Goal: Task Accomplishment & Management: Manage account settings

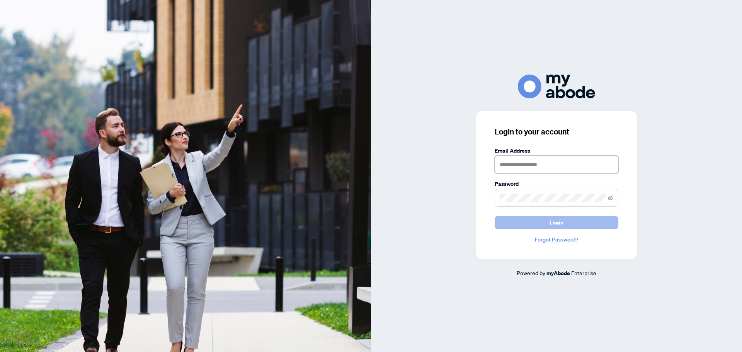
type input "**********"
click at [548, 220] on button "Login" at bounding box center [557, 222] width 124 height 13
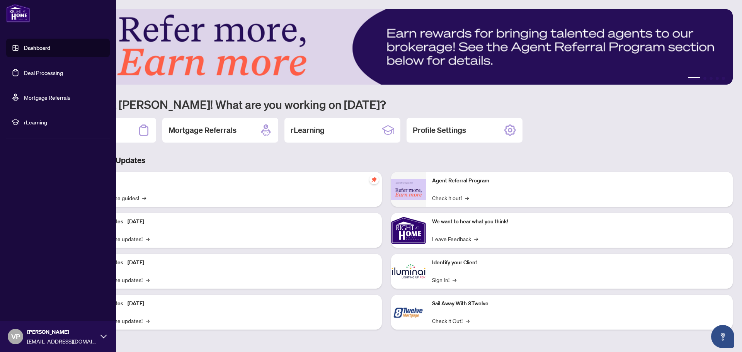
click at [44, 72] on link "Deal Processing" at bounding box center [43, 72] width 39 height 7
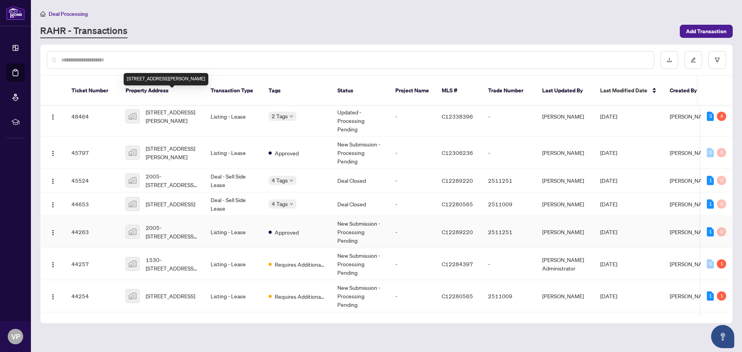
scroll to position [116, 0]
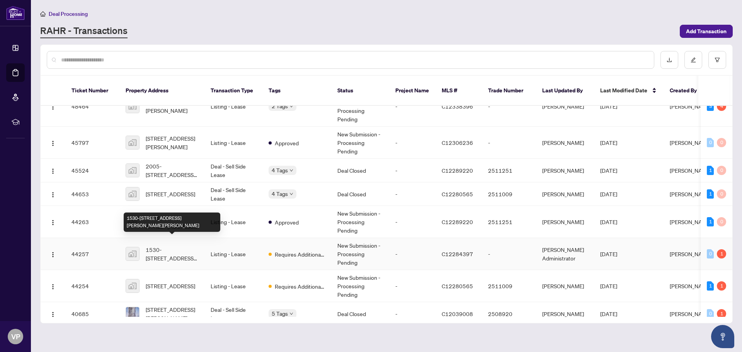
click at [159, 245] on span "1530-[STREET_ADDRESS][PERSON_NAME][PERSON_NAME]" at bounding box center [172, 253] width 53 height 17
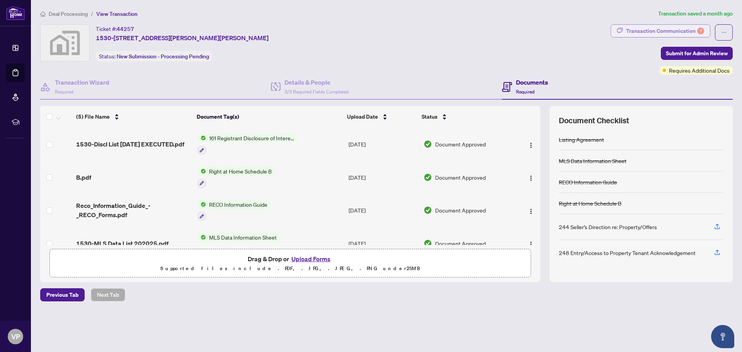
click at [673, 26] on div "Transaction Communication 1" at bounding box center [665, 31] width 78 height 12
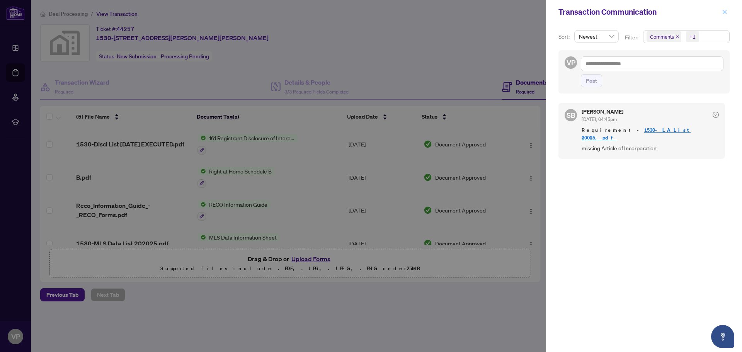
click at [726, 11] on icon "close" at bounding box center [724, 11] width 5 height 5
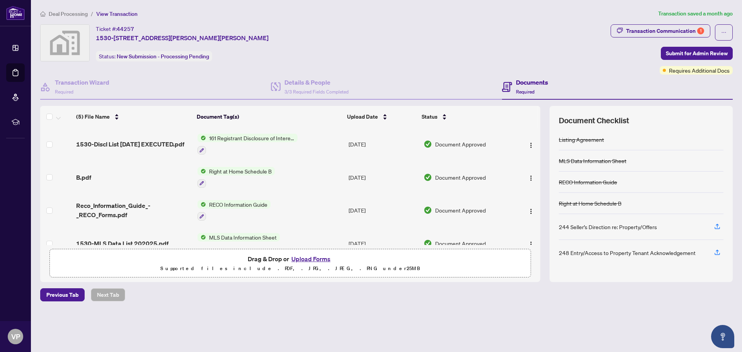
click at [309, 257] on button "Upload Forms" at bounding box center [311, 259] width 44 height 10
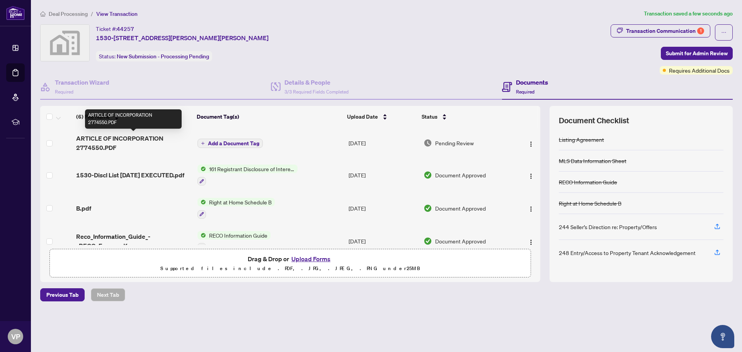
click at [92, 136] on span "ARTICLE OF INCORPORATION 2774550.PDF" at bounding box center [133, 143] width 115 height 19
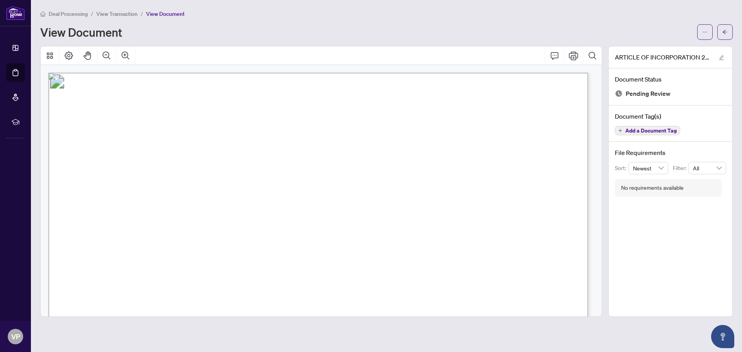
click at [120, 11] on span "View Transaction" at bounding box center [116, 13] width 41 height 7
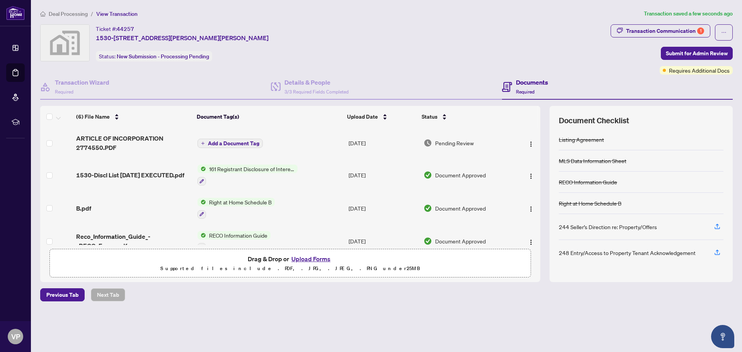
click at [633, 77] on div "Documents Required" at bounding box center [617, 87] width 231 height 25
click at [682, 49] on span "Submit for Admin Review" at bounding box center [697, 53] width 62 height 12
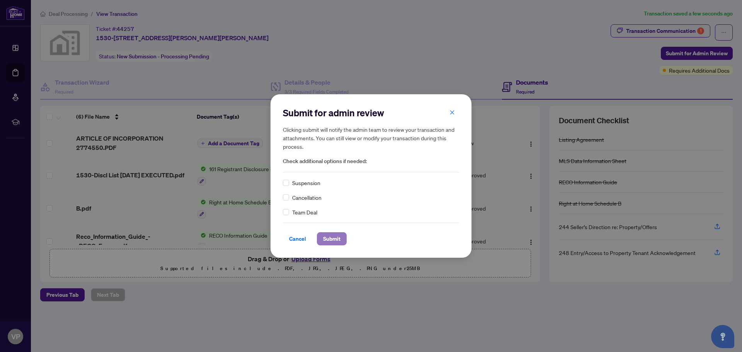
click at [329, 240] on span "Submit" at bounding box center [331, 239] width 17 height 12
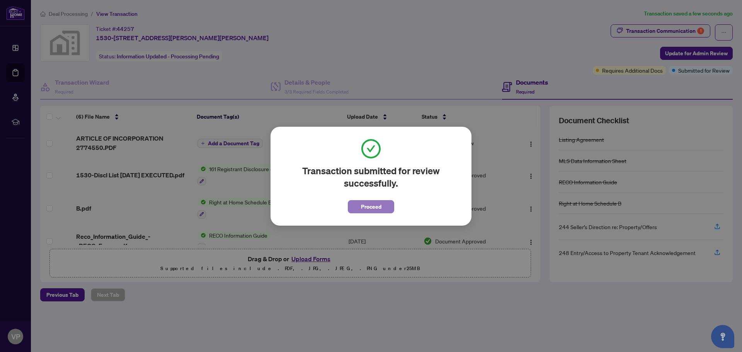
click at [376, 206] on span "Proceed" at bounding box center [371, 207] width 20 height 12
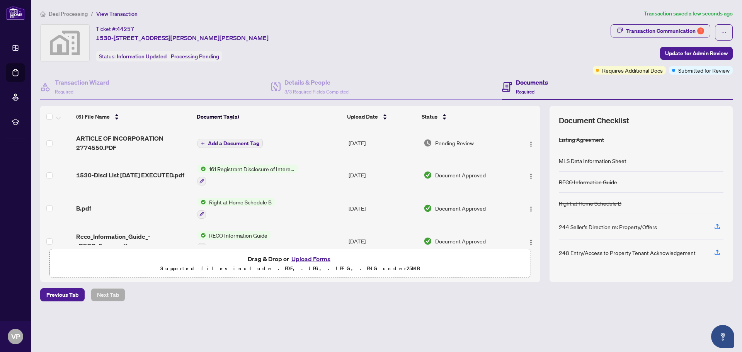
click at [229, 141] on span "Add a Document Tag" at bounding box center [233, 143] width 51 height 5
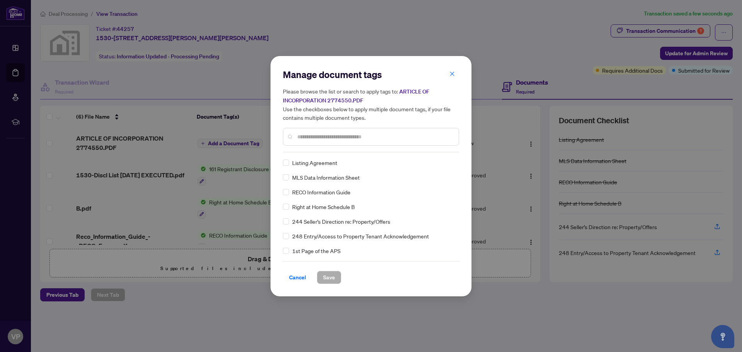
click at [315, 139] on input "text" at bounding box center [374, 137] width 155 height 9
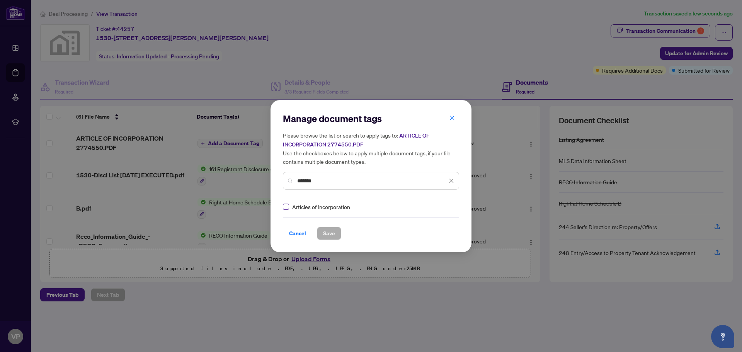
type input "*******"
click at [329, 232] on span "Save" at bounding box center [329, 233] width 12 height 12
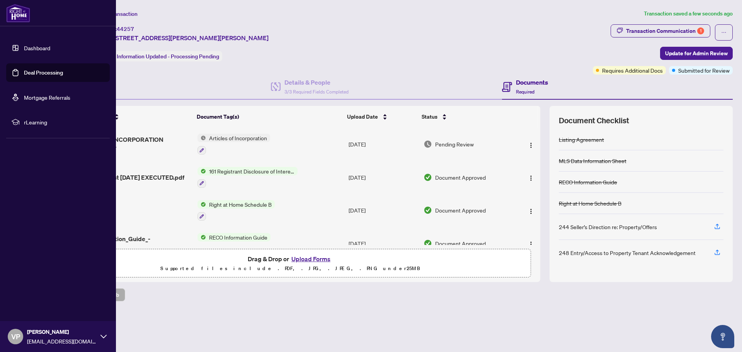
click at [47, 73] on link "Deal Processing" at bounding box center [43, 72] width 39 height 7
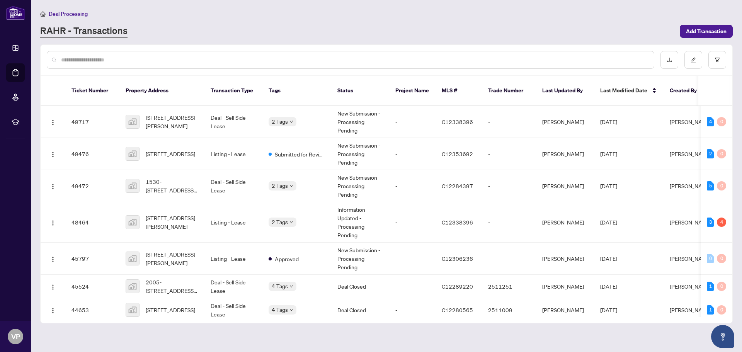
click at [111, 58] on input "text" at bounding box center [354, 60] width 587 height 9
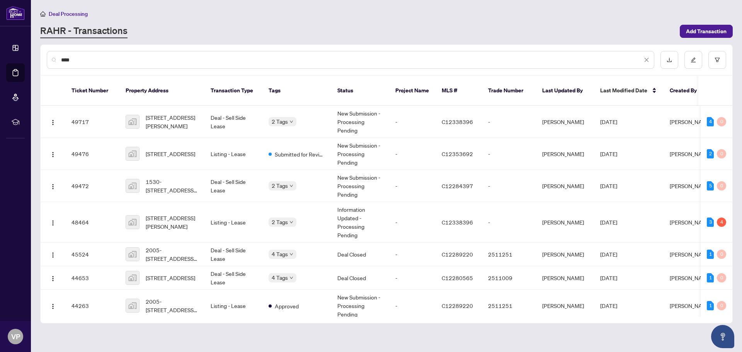
type input "****"
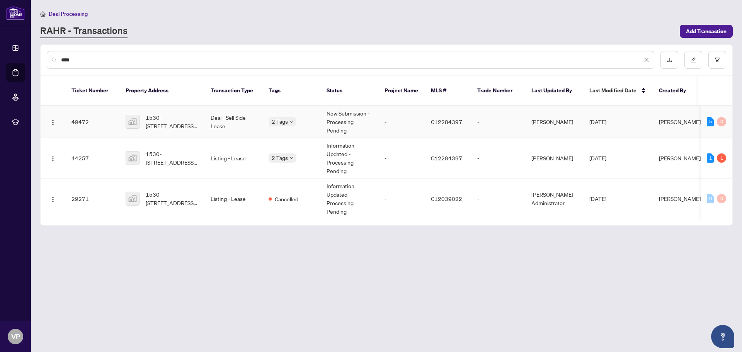
click at [240, 110] on td "Deal - Sell Side Lease" at bounding box center [233, 122] width 58 height 32
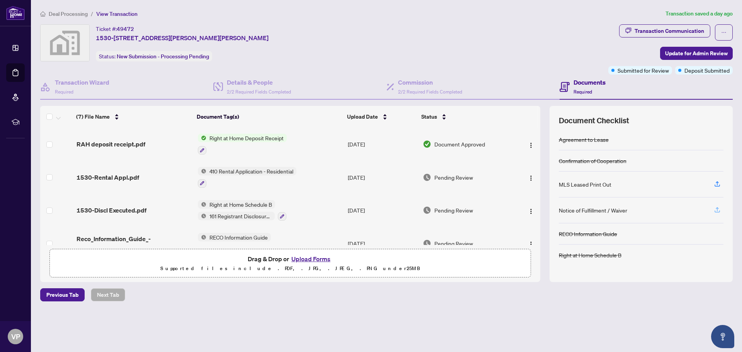
click at [716, 208] on icon "button" at bounding box center [717, 209] width 7 height 7
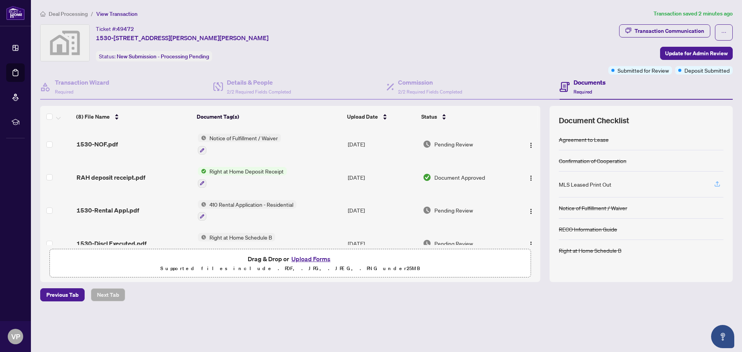
click at [718, 184] on icon "button" at bounding box center [717, 183] width 7 height 7
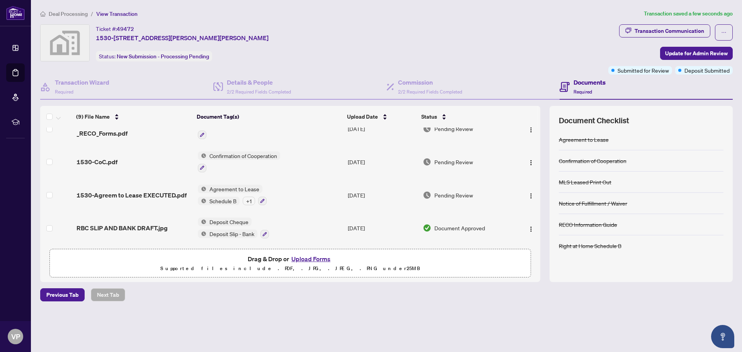
scroll to position [182, 0]
click at [262, 197] on button "button" at bounding box center [262, 201] width 9 height 9
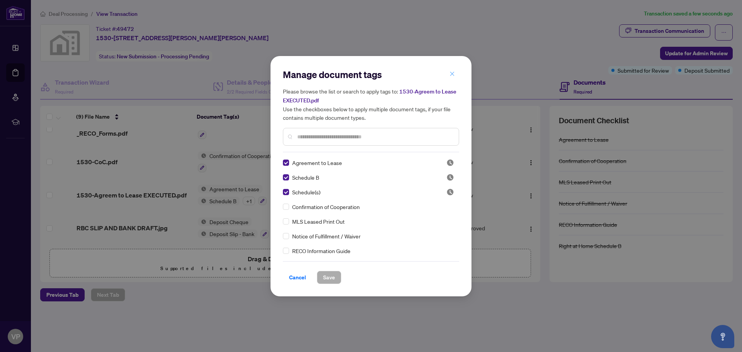
click at [453, 75] on icon "close" at bounding box center [452, 73] width 5 height 5
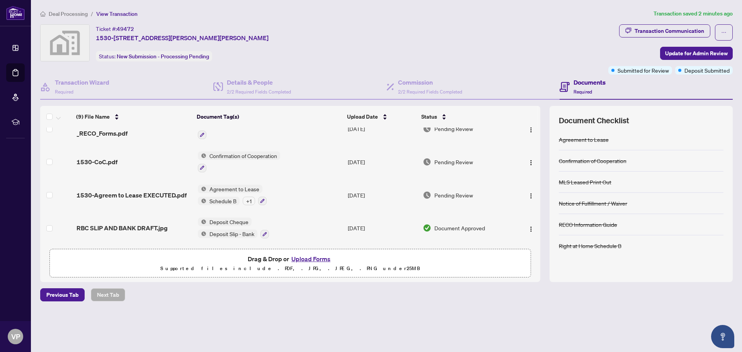
click at [310, 257] on button "Upload Forms" at bounding box center [311, 259] width 44 height 10
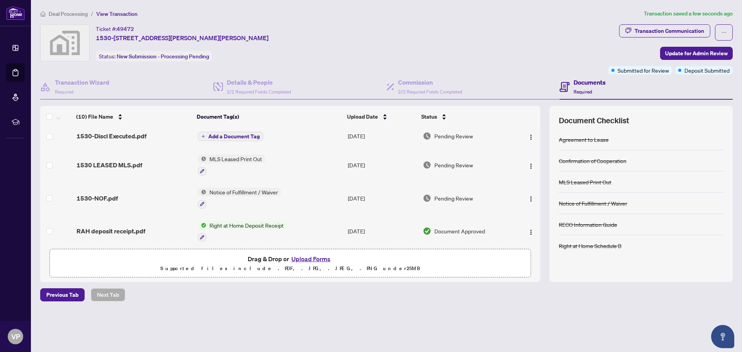
scroll to position [0, 0]
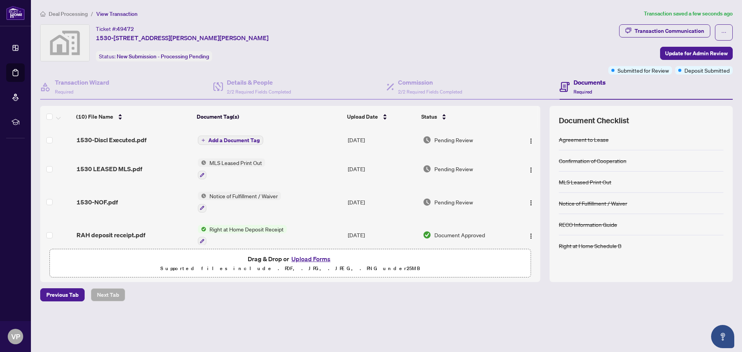
click at [227, 139] on span "Add a Document Tag" at bounding box center [233, 140] width 51 height 5
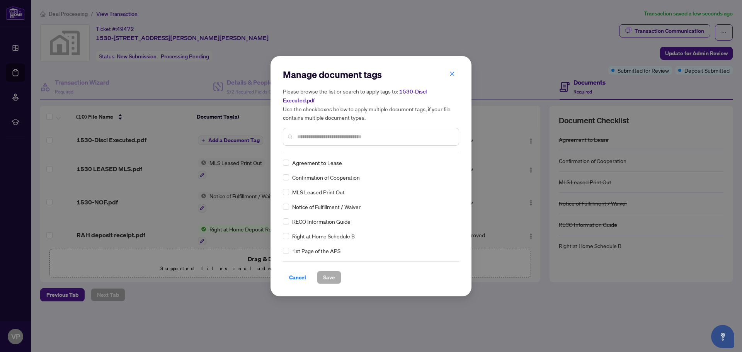
click at [313, 133] on input "text" at bounding box center [374, 137] width 155 height 9
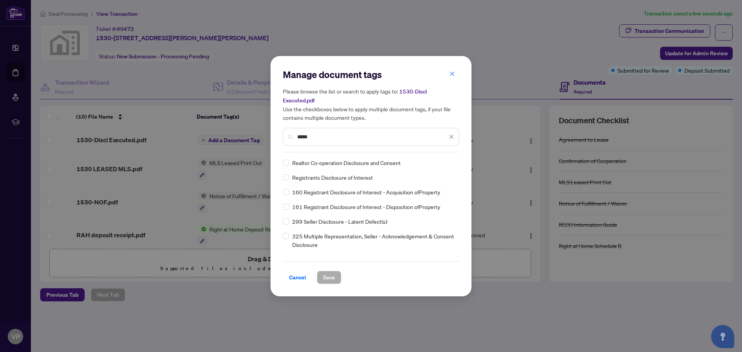
type input "*****"
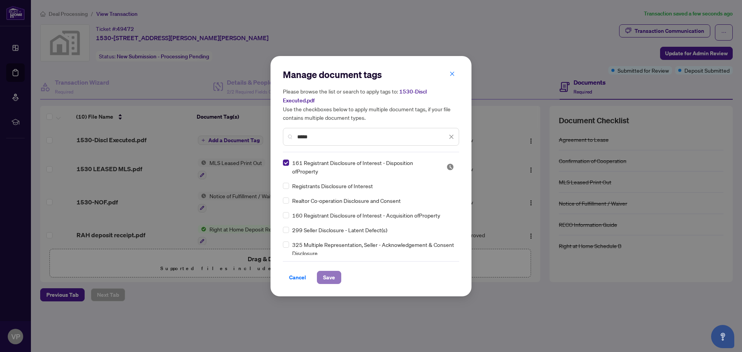
click at [325, 273] on span "Save" at bounding box center [329, 277] width 12 height 12
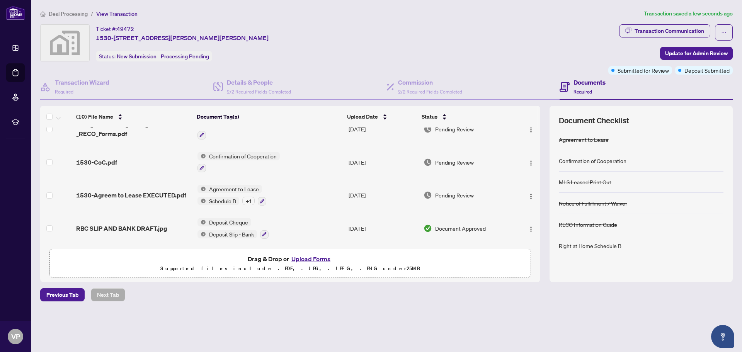
scroll to position [22, 0]
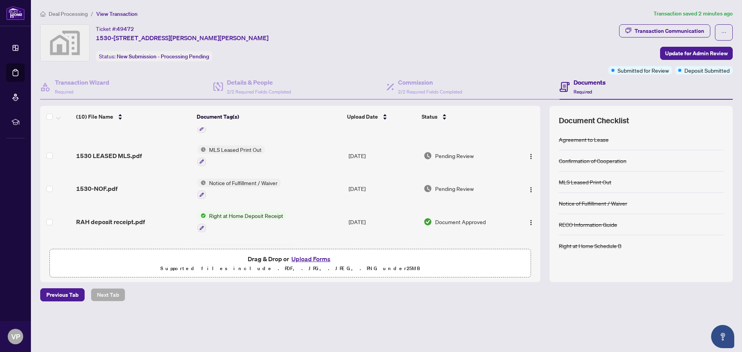
click at [314, 255] on button "Upload Forms" at bounding box center [311, 259] width 44 height 10
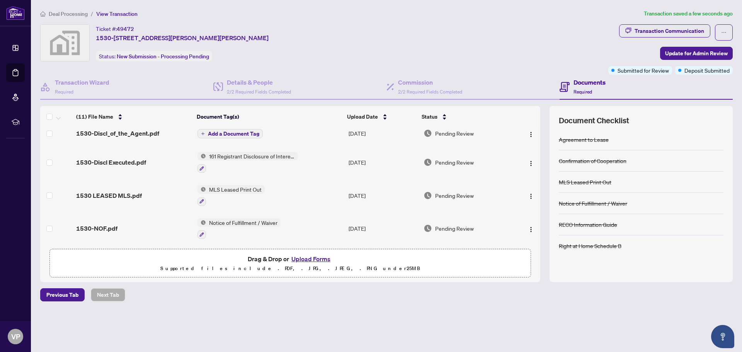
scroll to position [0, 0]
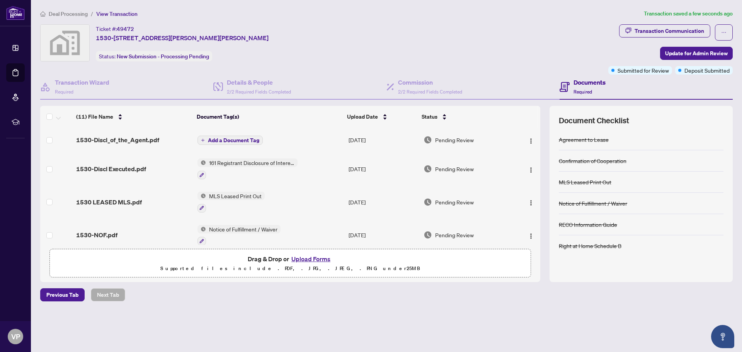
click at [231, 140] on span "Add a Document Tag" at bounding box center [233, 140] width 51 height 5
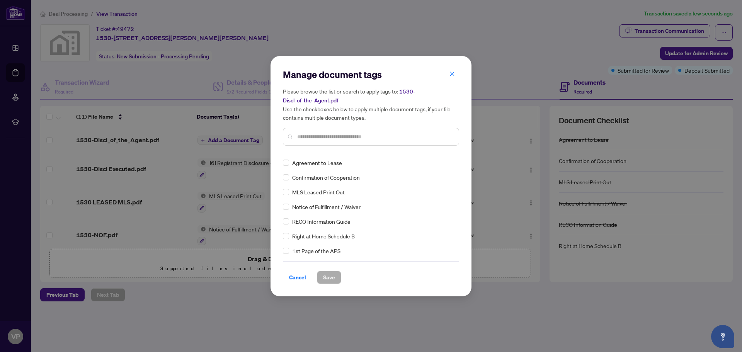
click at [303, 136] on input "text" at bounding box center [374, 137] width 155 height 9
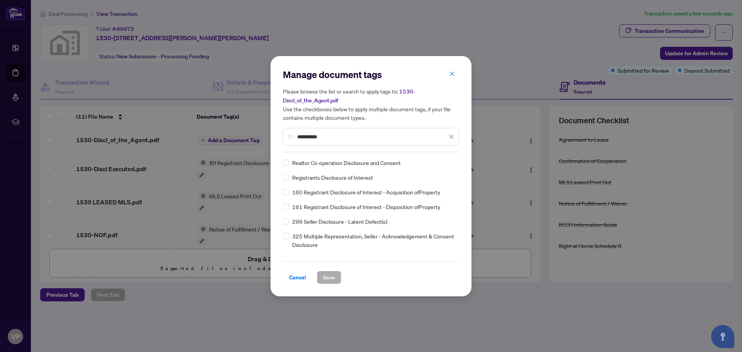
type input "**********"
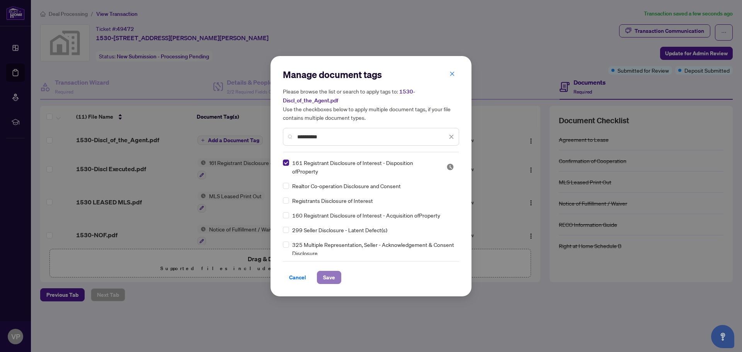
click at [324, 274] on span "Save" at bounding box center [329, 277] width 12 height 12
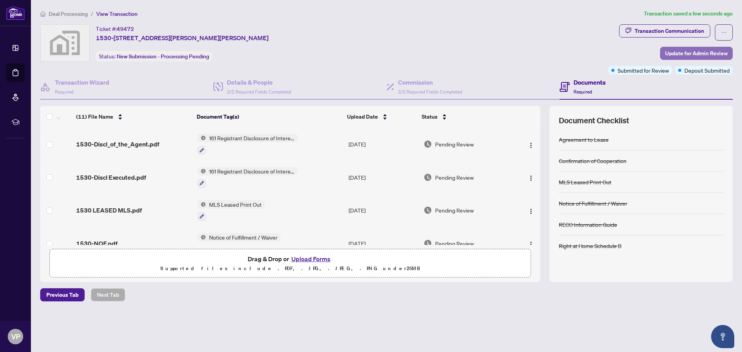
click at [690, 49] on span "Update for Admin Review" at bounding box center [696, 53] width 63 height 12
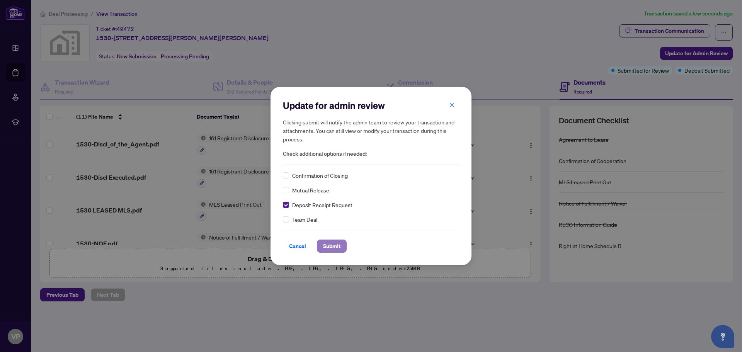
click at [325, 245] on span "Submit" at bounding box center [331, 246] width 17 height 12
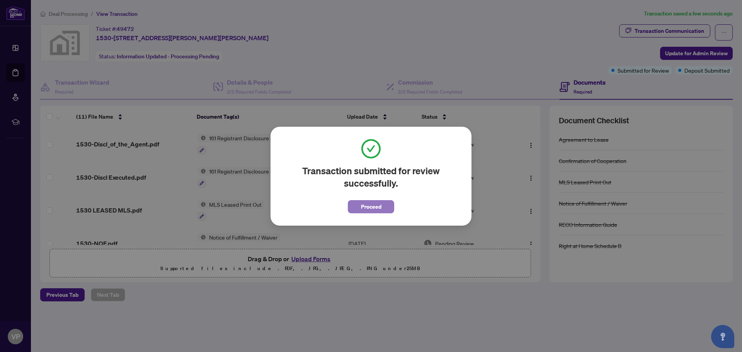
click at [379, 208] on span "Proceed" at bounding box center [371, 207] width 20 height 12
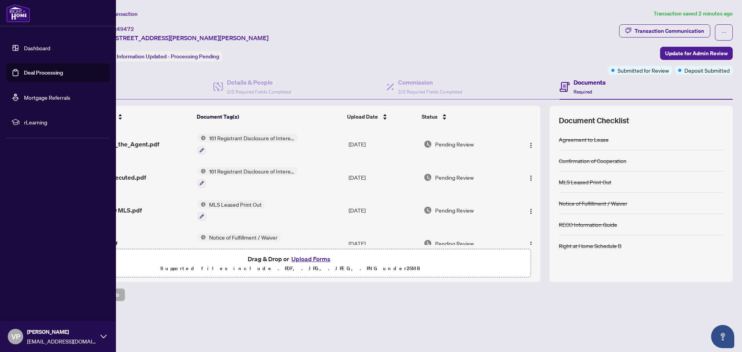
click at [39, 69] on link "Deal Processing" at bounding box center [43, 72] width 39 height 7
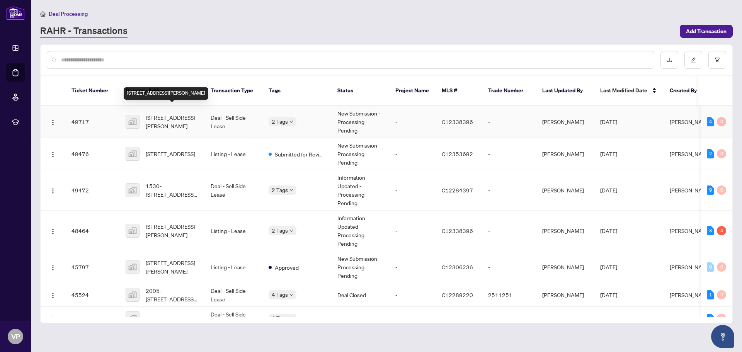
click at [161, 113] on span "[STREET_ADDRESS][PERSON_NAME]" at bounding box center [172, 121] width 53 height 17
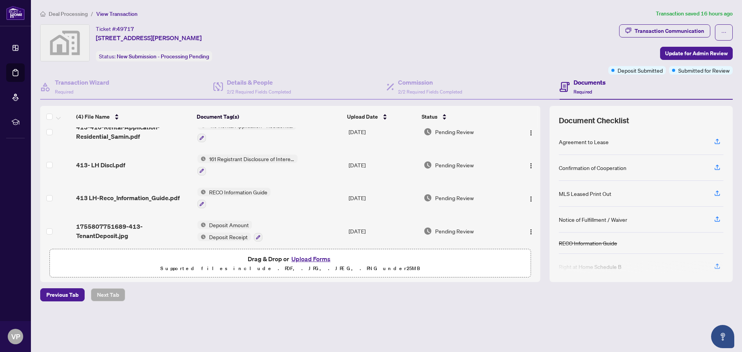
scroll to position [17, 0]
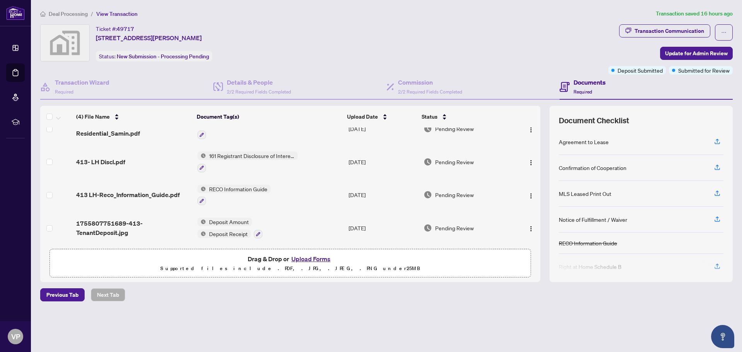
click at [318, 256] on button "Upload Forms" at bounding box center [311, 259] width 44 height 10
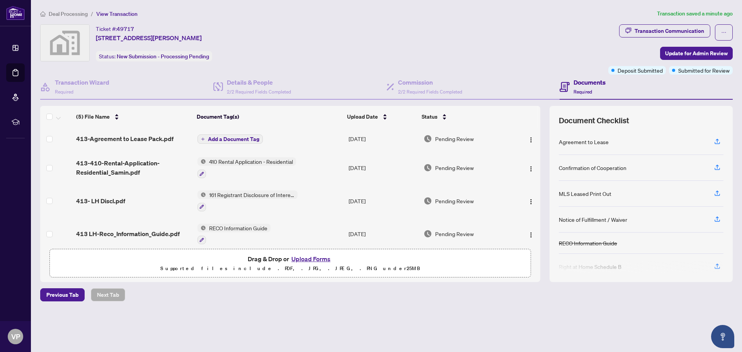
scroll to position [0, 0]
click at [230, 139] on span "Add a Document Tag" at bounding box center [233, 140] width 51 height 5
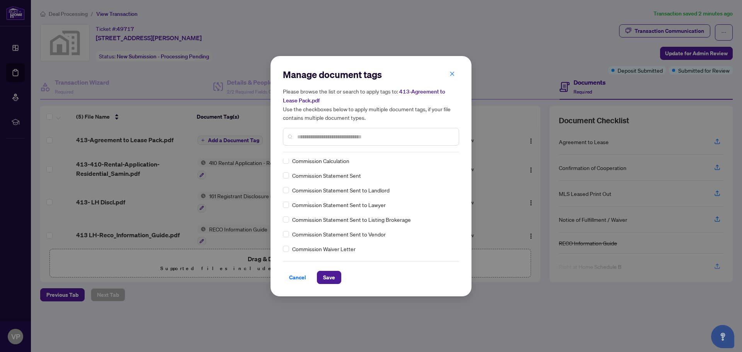
scroll to position [516, 0]
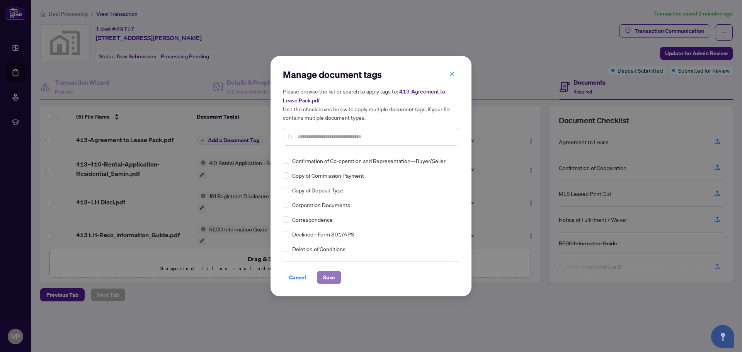
click at [325, 275] on span "Save" at bounding box center [329, 277] width 12 height 12
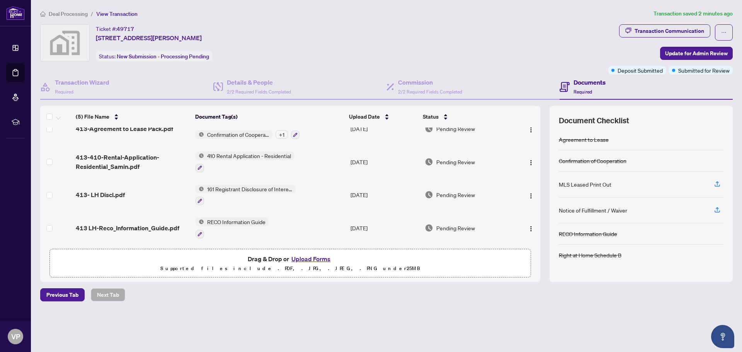
scroll to position [0, 0]
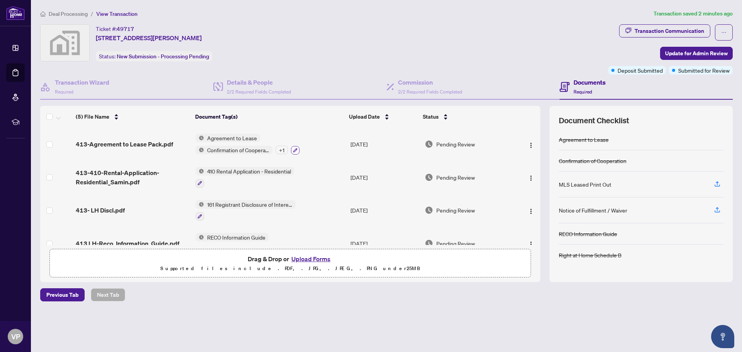
click at [295, 149] on icon "button" at bounding box center [295, 150] width 5 height 5
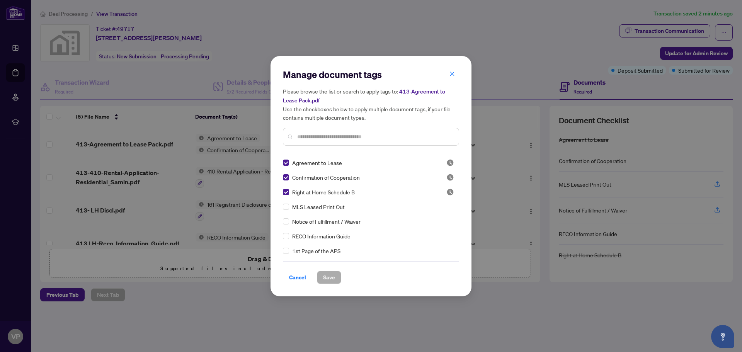
click at [311, 135] on input "text" at bounding box center [374, 137] width 155 height 9
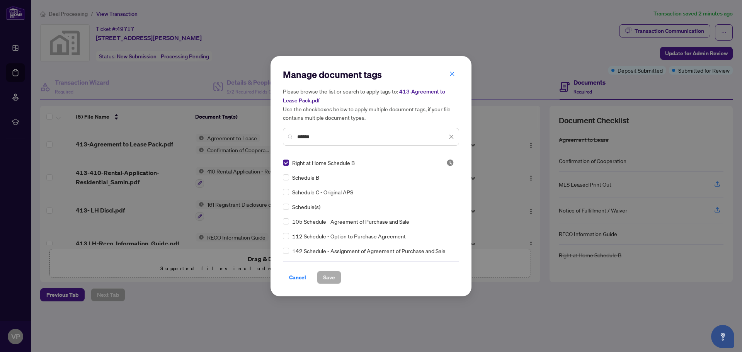
type input "******"
click at [326, 277] on span "Save" at bounding box center [329, 277] width 12 height 12
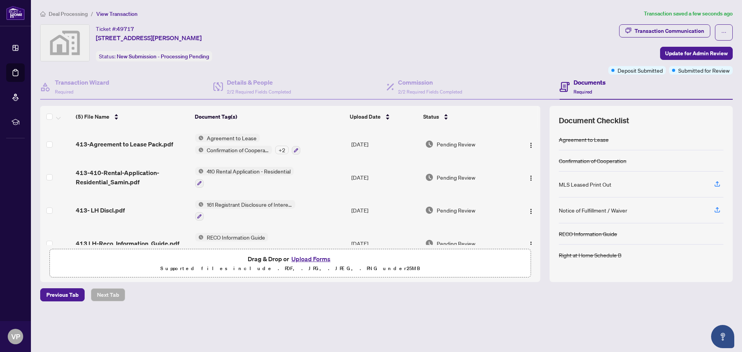
click at [310, 257] on button "Upload Forms" at bounding box center [311, 259] width 44 height 10
click at [308, 259] on button "Upload Forms" at bounding box center [311, 259] width 44 height 10
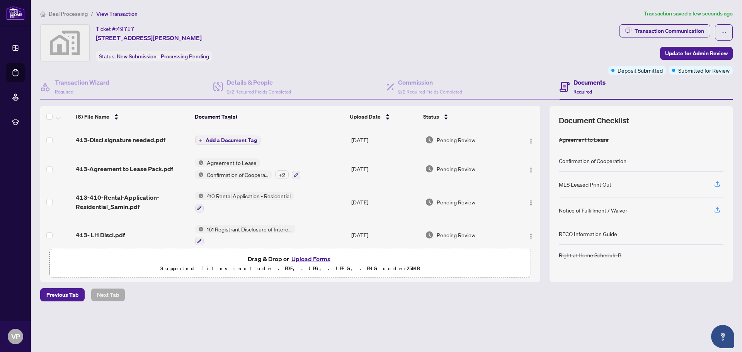
click at [233, 140] on span "Add a Document Tag" at bounding box center [231, 140] width 51 height 5
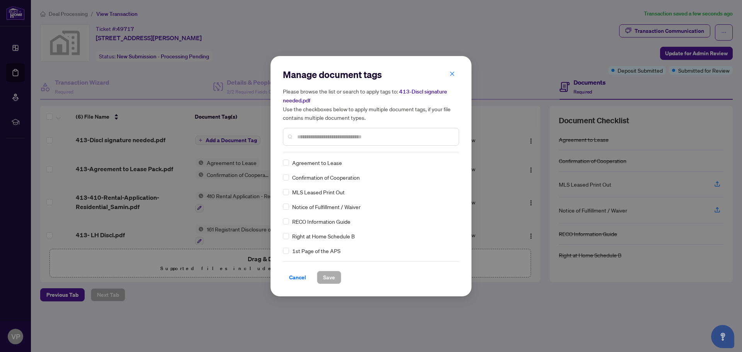
click at [312, 133] on input "text" at bounding box center [374, 137] width 155 height 9
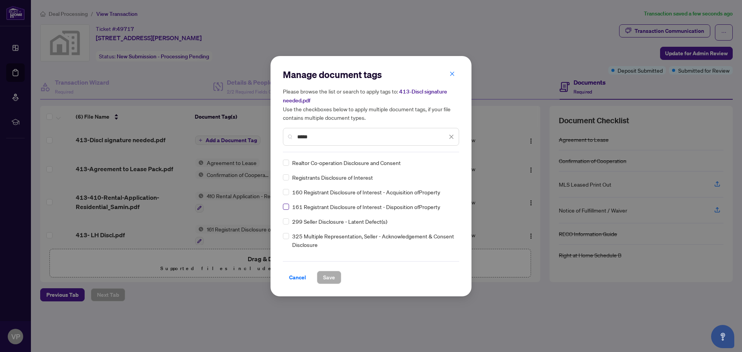
type input "*****"
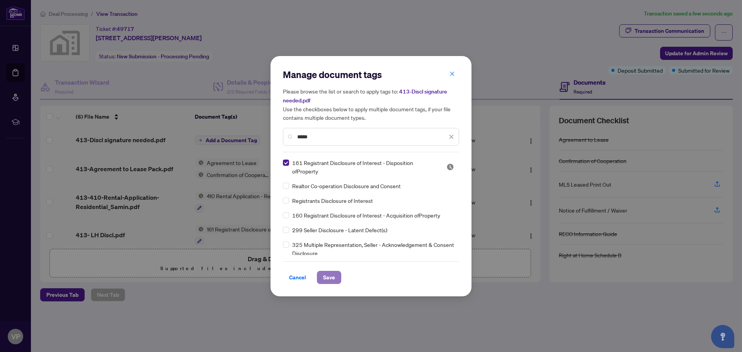
click at [323, 277] on span "Save" at bounding box center [329, 277] width 12 height 12
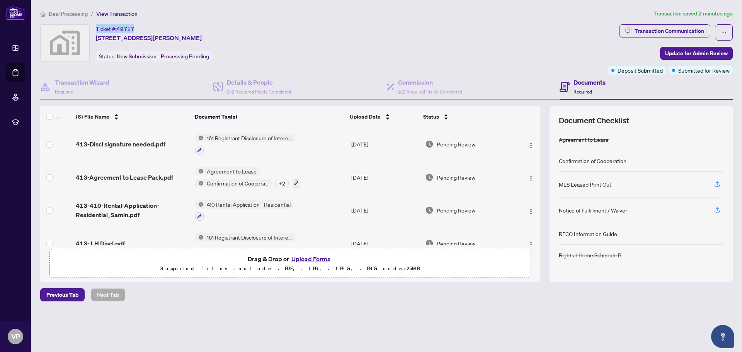
drag, startPoint x: 97, startPoint y: 28, endPoint x: 133, endPoint y: 28, distance: 36.7
click at [133, 28] on div "Ticket #: 49717" at bounding box center [115, 28] width 38 height 9
copy div "Ticket #: 49717"
